Goal: Task Accomplishment & Management: Use online tool/utility

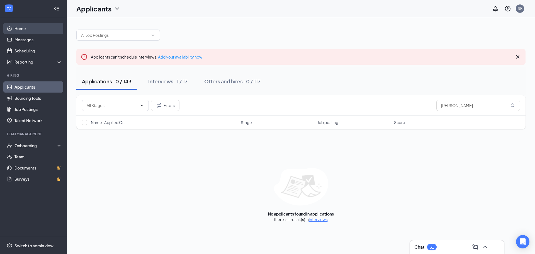
click at [22, 29] on link "Home" at bounding box center [38, 28] width 48 height 11
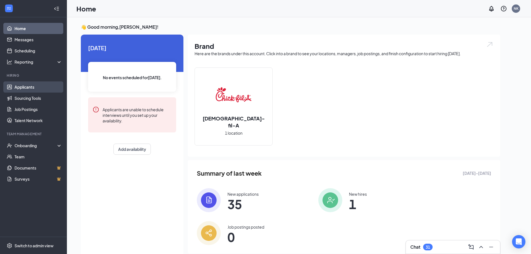
click at [38, 86] on link "Applicants" at bounding box center [38, 86] width 48 height 11
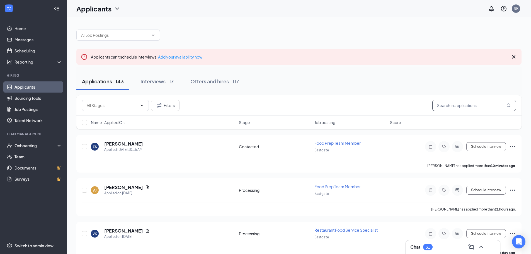
click at [461, 104] on input "text" at bounding box center [474, 105] width 84 height 11
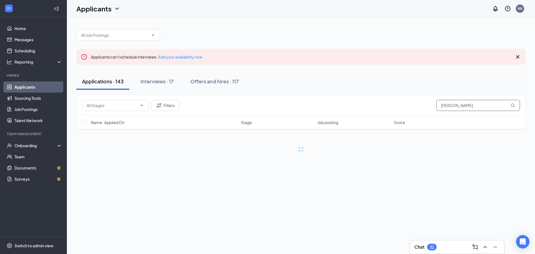
type input "[PERSON_NAME]"
click at [513, 105] on icon "MagnifyingGlass" at bounding box center [513, 105] width 4 height 4
click at [320, 220] on link "Interviews" at bounding box center [318, 219] width 19 height 5
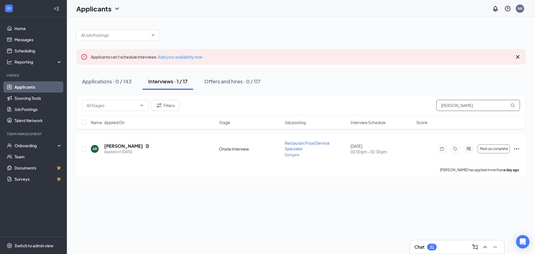
drag, startPoint x: 422, startPoint y: 102, endPoint x: 352, endPoint y: 102, distance: 70.5
click at [353, 102] on div "Filters [PERSON_NAME]" at bounding box center [301, 105] width 438 height 11
drag, startPoint x: 111, startPoint y: 80, endPoint x: 218, endPoint y: 74, distance: 107.5
click at [111, 80] on div "Applications · 0 / 143" at bounding box center [107, 81] width 50 height 7
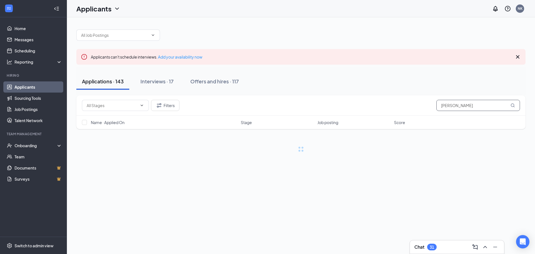
drag, startPoint x: 431, startPoint y: 106, endPoint x: 371, endPoint y: 107, distance: 59.9
click at [372, 106] on div "Filters [PERSON_NAME]" at bounding box center [301, 105] width 438 height 11
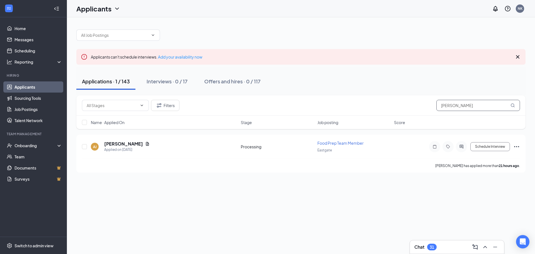
type input "[PERSON_NAME]"
